Goal: Transaction & Acquisition: Purchase product/service

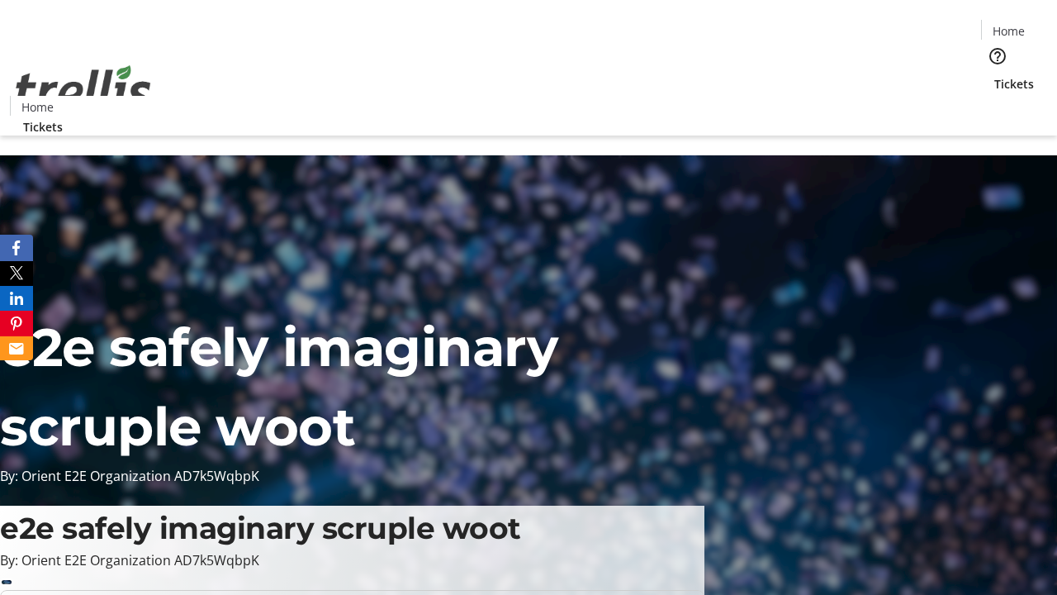
click at [1010, 25] on span "Sign Up" at bounding box center [1017, 23] width 48 height 20
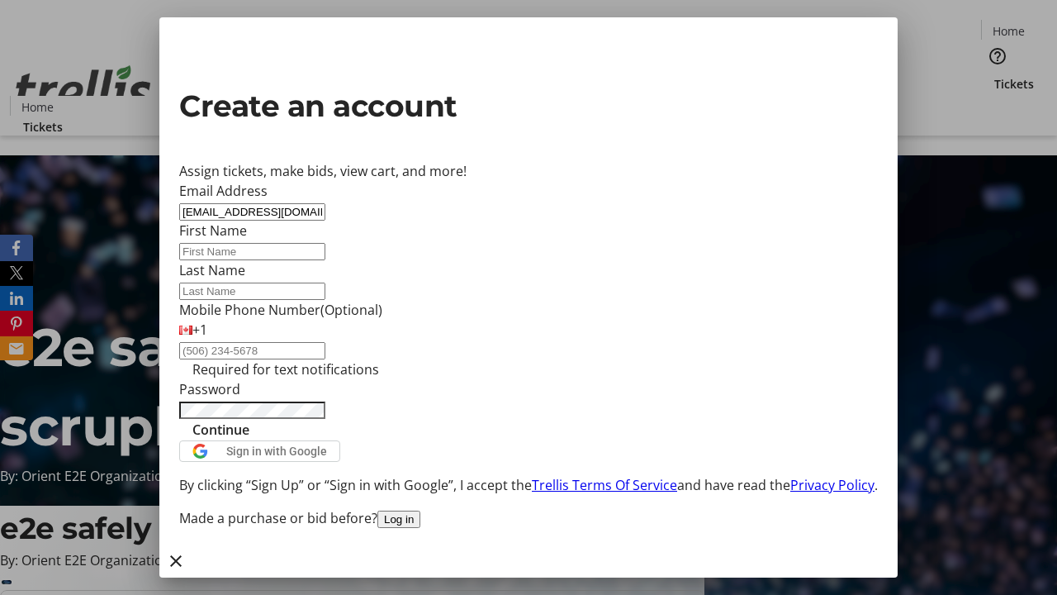
type input "[EMAIL_ADDRESS][DOMAIN_NAME]"
type input "Sage"
type input "[PERSON_NAME]"
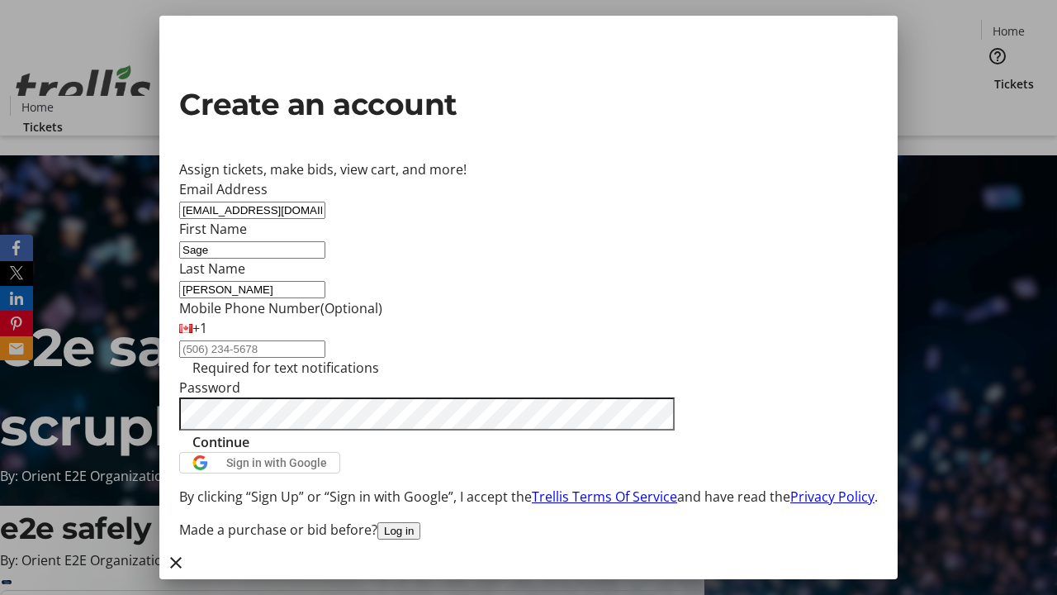
click at [249, 452] on span "Continue" at bounding box center [220, 442] width 57 height 20
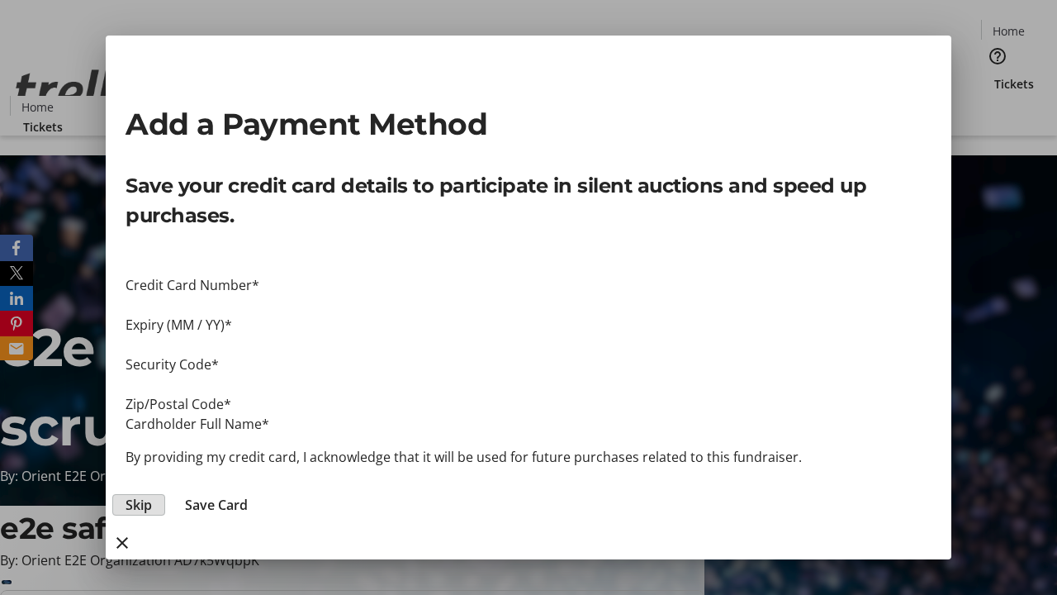
click at [152, 495] on span "Skip" at bounding box center [139, 505] width 26 height 20
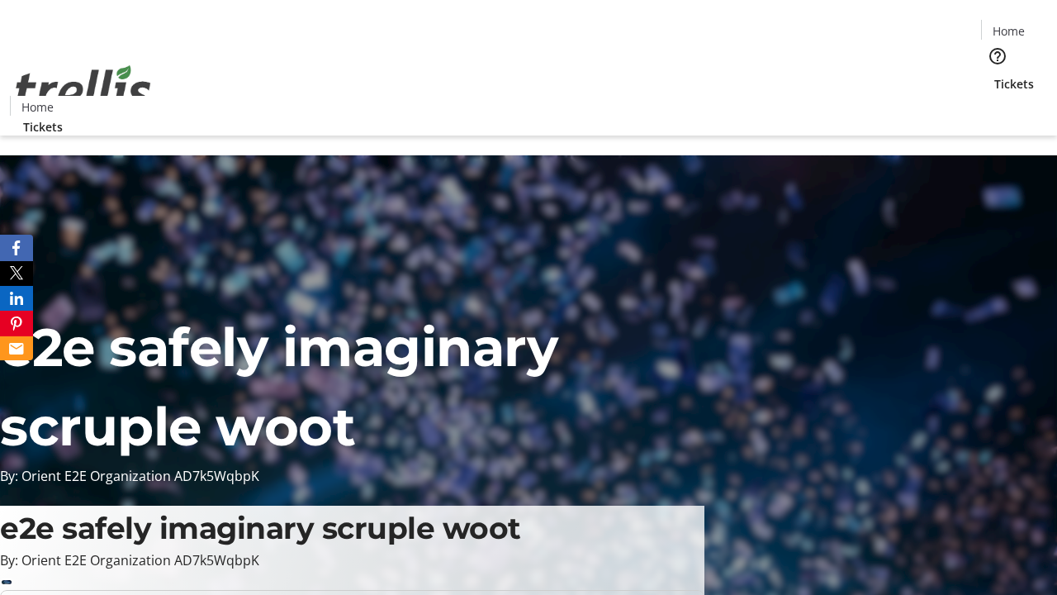
click at [994, 75] on span "Tickets" at bounding box center [1014, 83] width 40 height 17
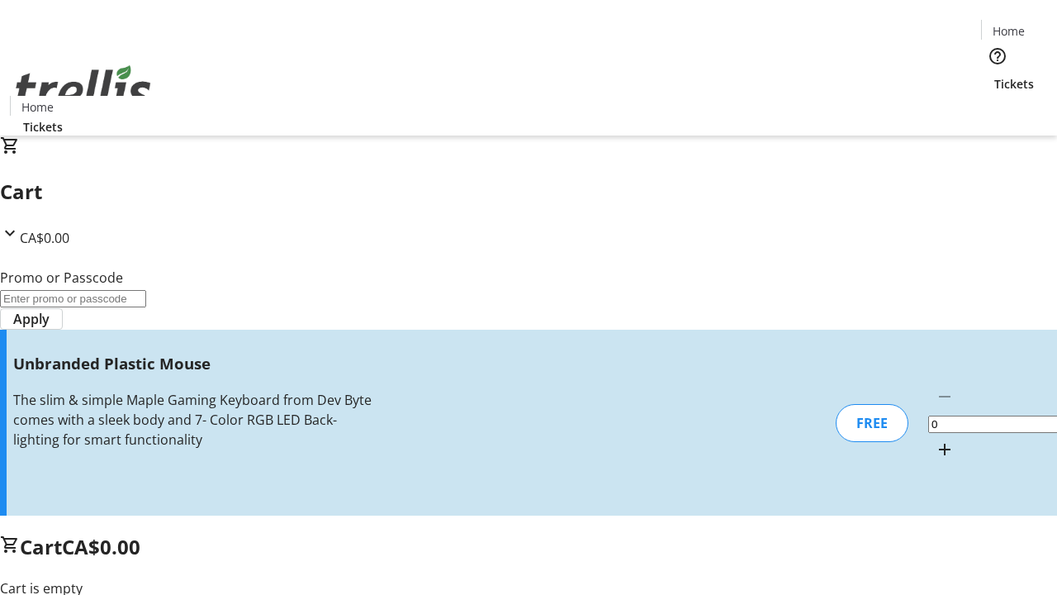
click at [935, 439] on mat-icon "Increment by one" at bounding box center [945, 449] width 20 height 20
type input "1"
